Goal: Navigation & Orientation: Find specific page/section

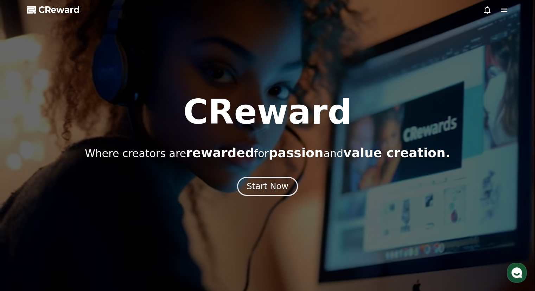
click at [505, 11] on icon at bounding box center [504, 10] width 8 height 8
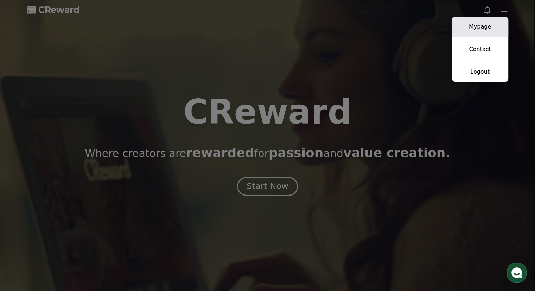
click at [477, 25] on link "Mypage" at bounding box center [480, 27] width 56 height 20
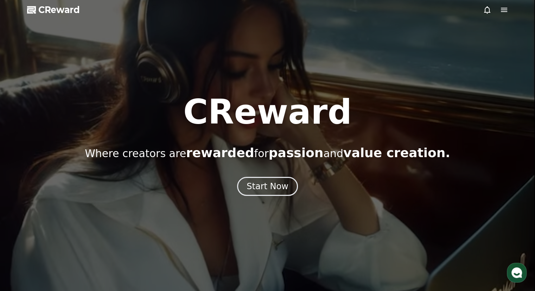
select select "**********"
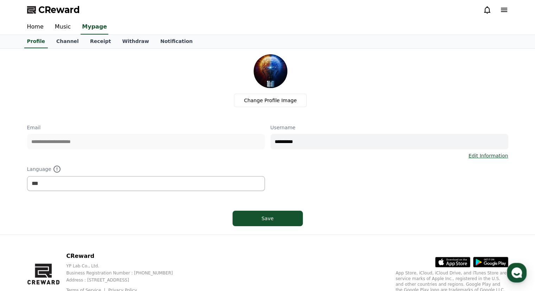
drag, startPoint x: 510, startPoint y: 9, endPoint x: 506, endPoint y: 9, distance: 4.6
click at [506, 9] on div "CReward" at bounding box center [267, 10] width 493 height 20
click at [506, 9] on icon at bounding box center [504, 10] width 8 height 8
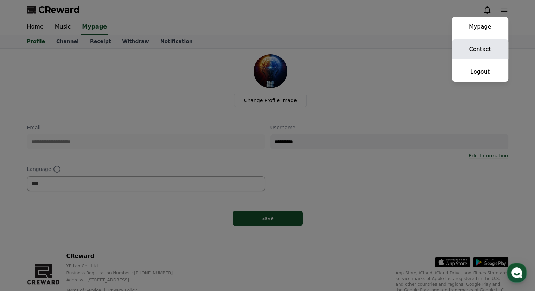
click at [484, 50] on link "Contact" at bounding box center [480, 49] width 56 height 20
